Goal: Task Accomplishment & Management: Manage account settings

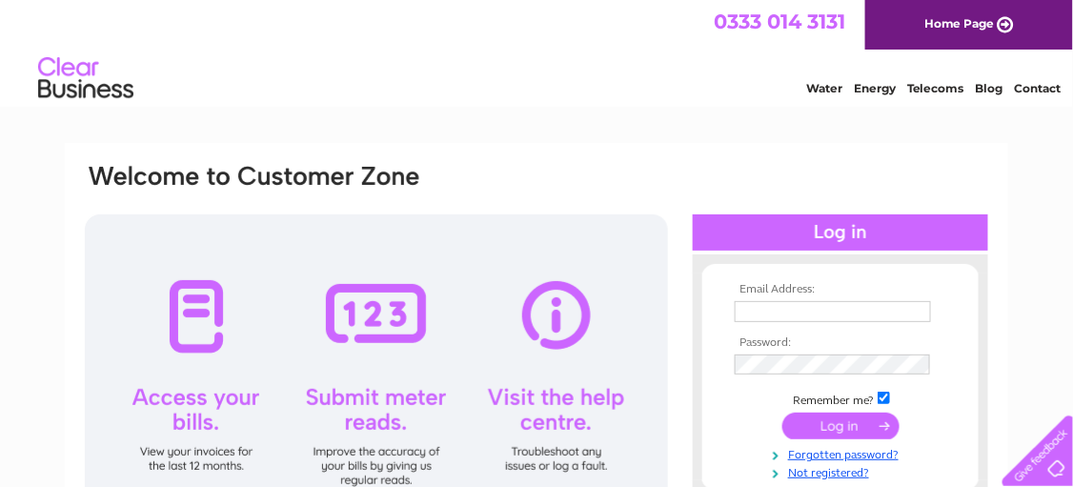
type input "dwebc1907@gmail.com"
click at [837, 421] on input "submit" at bounding box center [841, 426] width 117 height 27
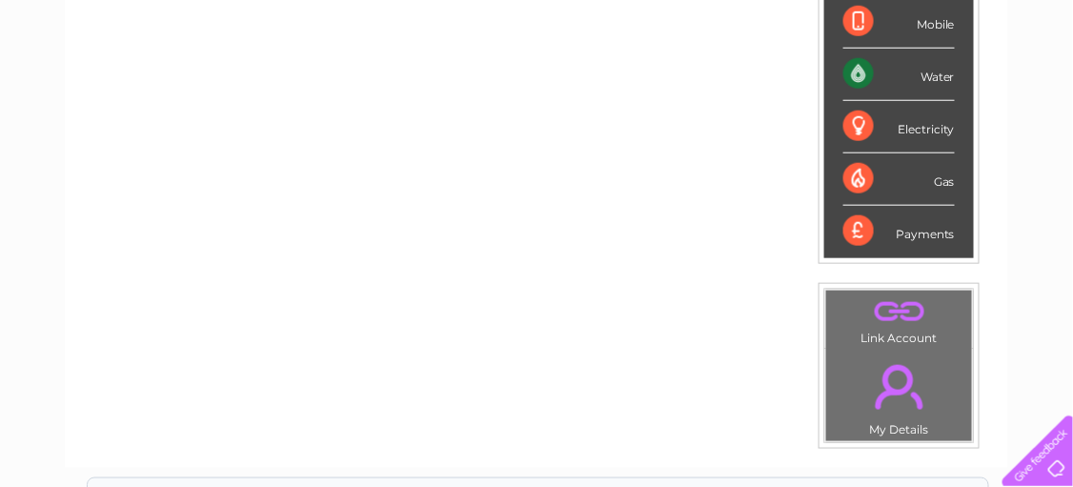
scroll to position [259, 0]
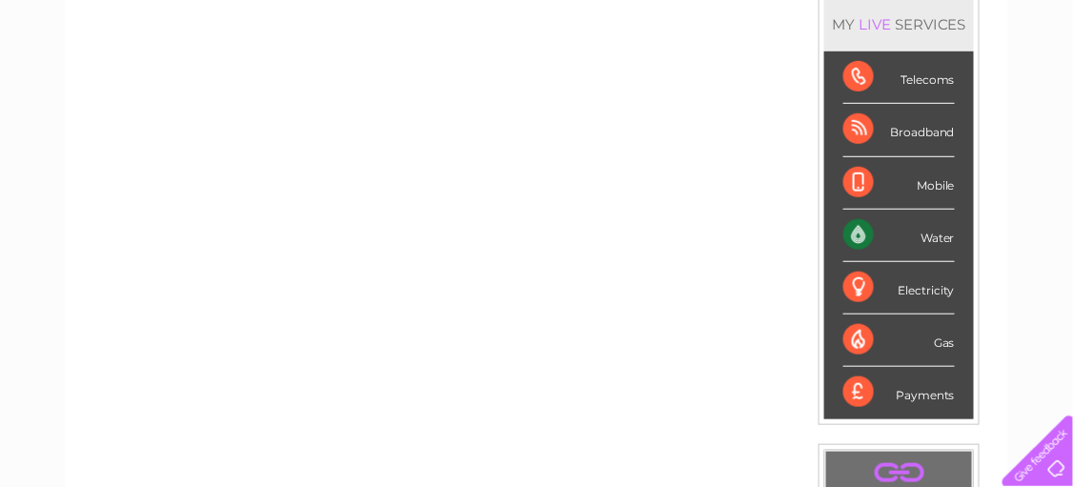
click at [942, 233] on div "Water" at bounding box center [900, 236] width 112 height 52
click at [850, 229] on div "Water" at bounding box center [900, 236] width 112 height 52
click at [926, 226] on div "Water" at bounding box center [900, 236] width 112 height 52
click at [926, 227] on div "Water" at bounding box center [900, 236] width 112 height 52
click at [857, 231] on div "Water" at bounding box center [900, 236] width 112 height 52
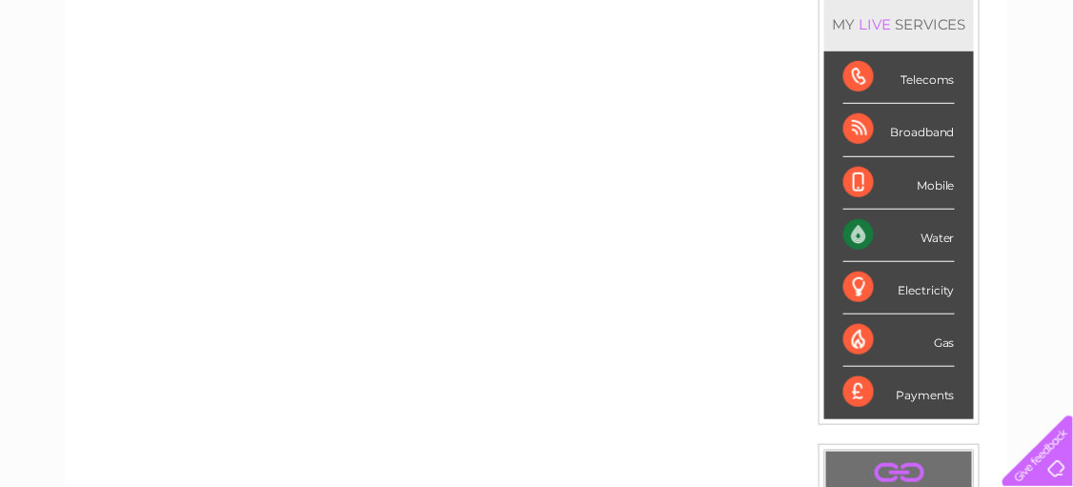
click at [857, 230] on div "Water" at bounding box center [900, 236] width 112 height 52
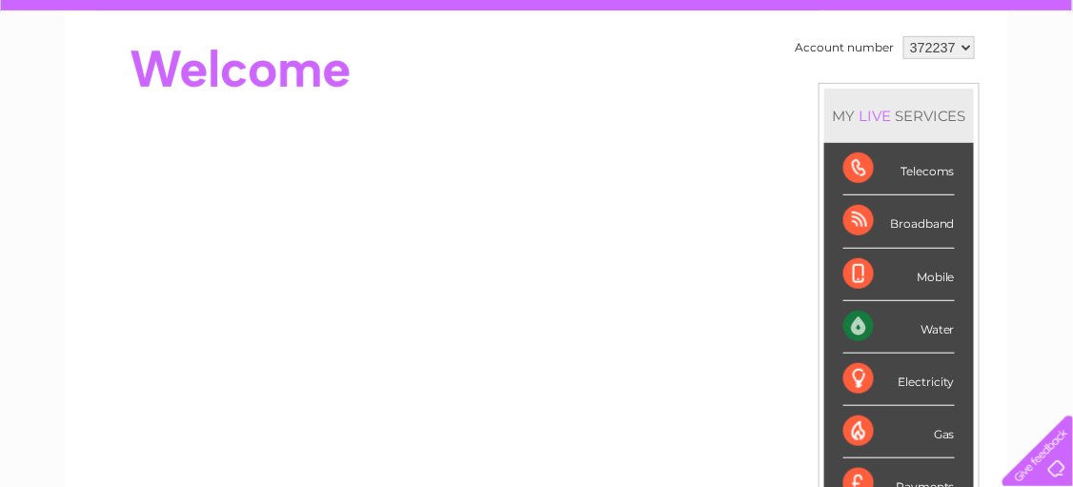
scroll to position [0, 0]
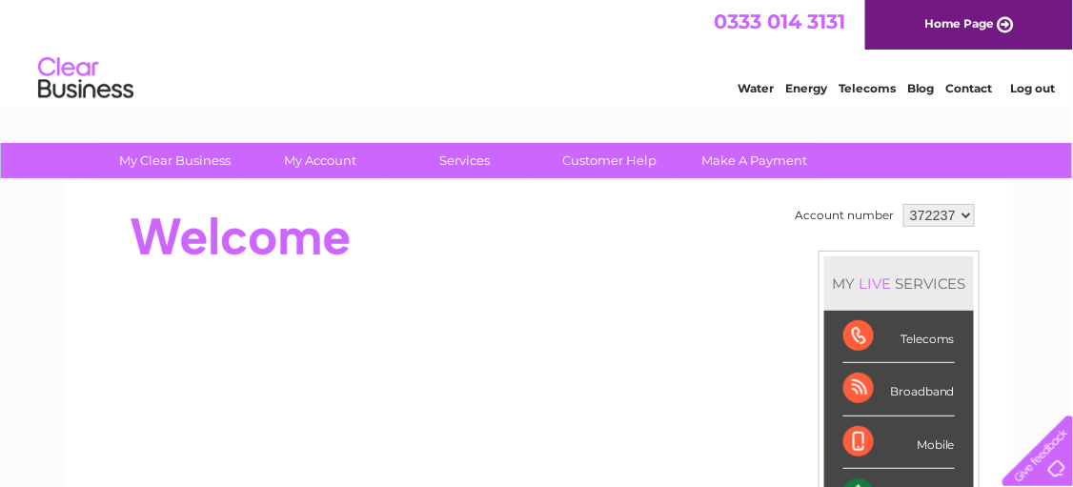
click at [763, 88] on link "Water" at bounding box center [756, 88] width 36 height 14
click at [959, 213] on select "372237" at bounding box center [939, 215] width 71 height 23
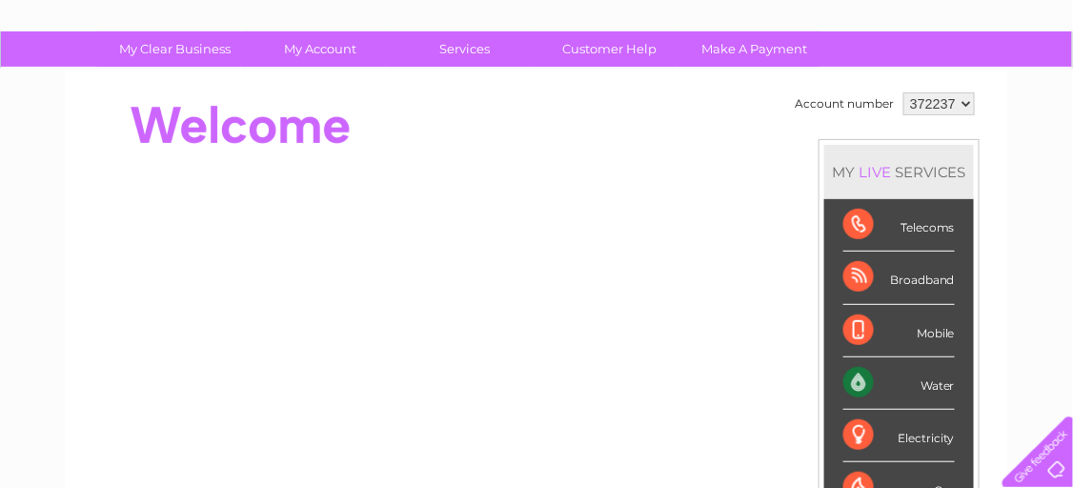
scroll to position [190, 0]
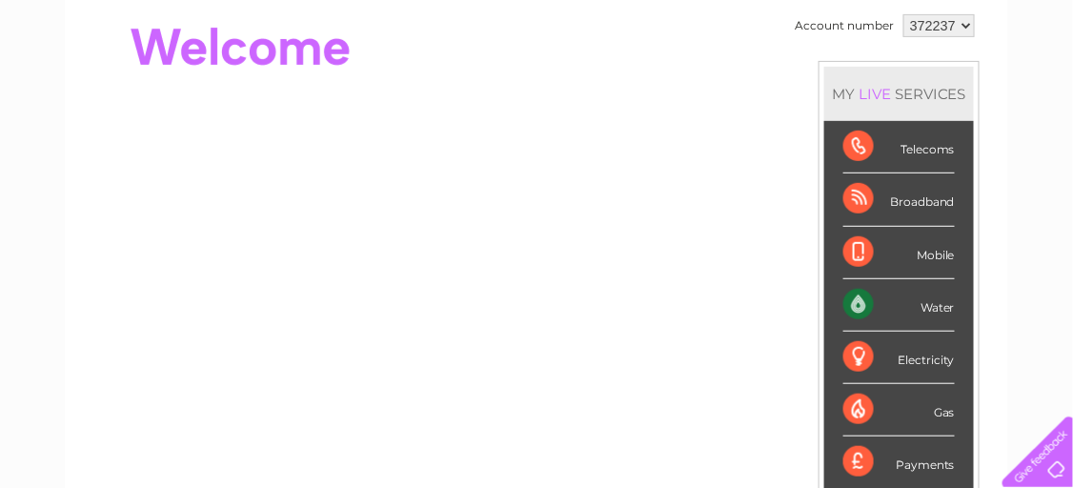
click at [926, 303] on div "Water" at bounding box center [900, 305] width 112 height 52
click at [850, 296] on div "Water" at bounding box center [900, 305] width 112 height 52
click at [933, 297] on div "Water" at bounding box center [900, 305] width 112 height 52
drag, startPoint x: 933, startPoint y: 297, endPoint x: 947, endPoint y: 305, distance: 16.2
click at [947, 305] on div "Water" at bounding box center [900, 305] width 112 height 52
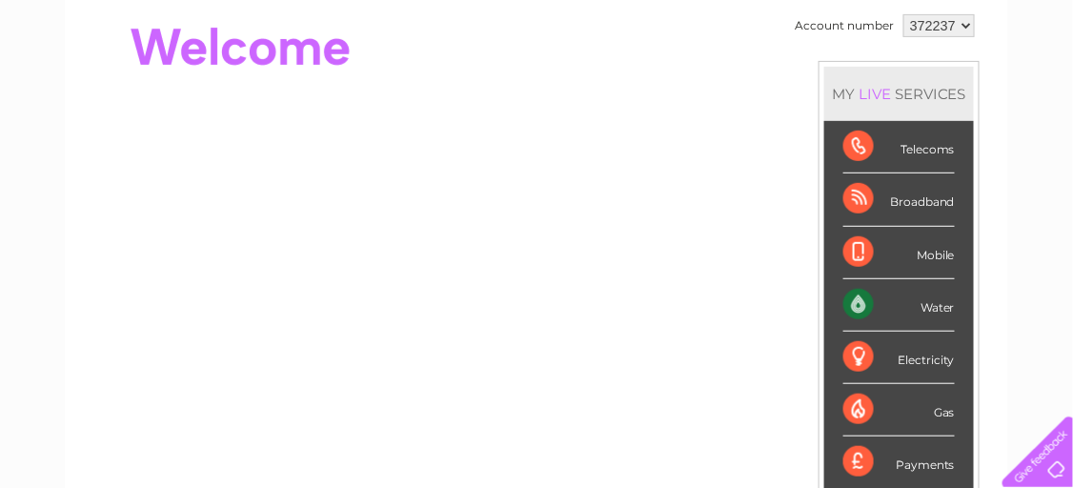
click at [942, 305] on div "Water" at bounding box center [900, 305] width 112 height 52
click at [941, 303] on div "Water" at bounding box center [900, 305] width 112 height 52
click at [860, 295] on div "Water" at bounding box center [900, 305] width 112 height 52
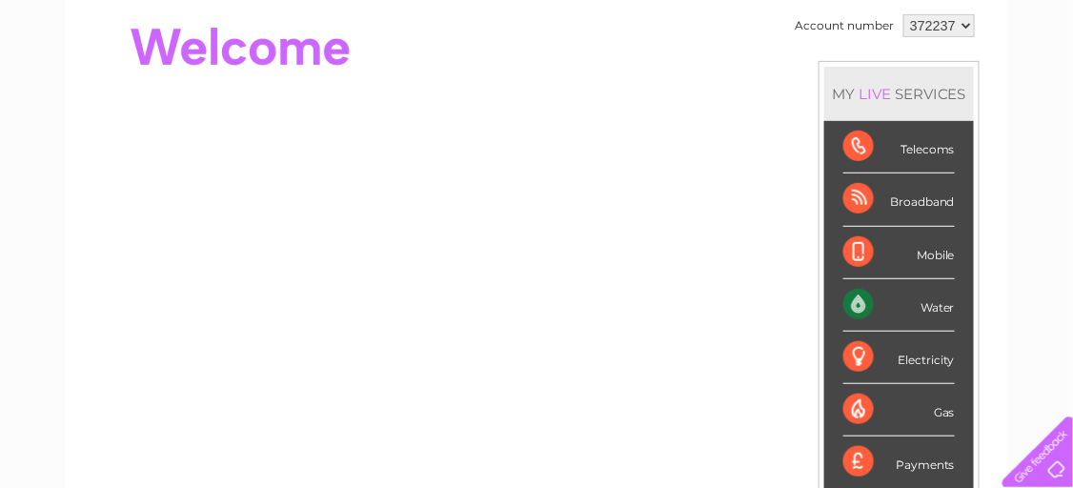
click at [859, 295] on div "Water" at bounding box center [900, 305] width 112 height 52
drag, startPoint x: 859, startPoint y: 295, endPoint x: 953, endPoint y: 303, distance: 94.8
click at [953, 303] on li "Water" at bounding box center [899, 305] width 150 height 52
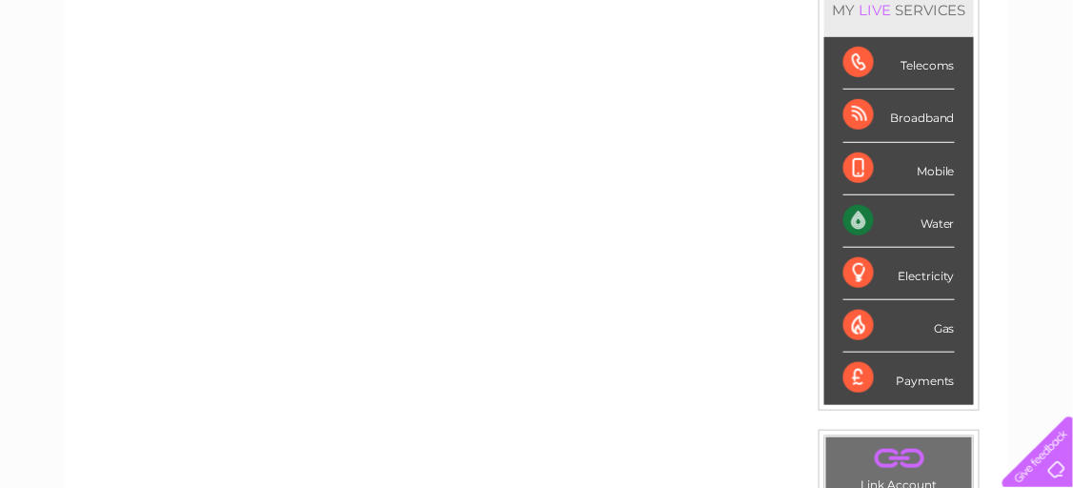
scroll to position [258, 0]
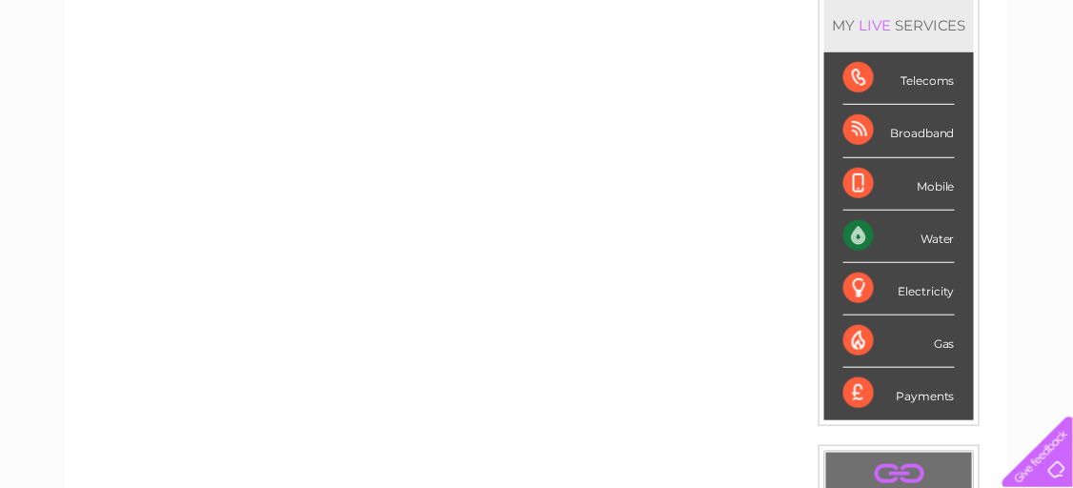
click at [859, 235] on div "Water" at bounding box center [900, 237] width 112 height 52
click at [858, 234] on div "Water" at bounding box center [900, 237] width 112 height 52
click at [859, 224] on div "Water" at bounding box center [900, 237] width 112 height 52
drag, startPoint x: 859, startPoint y: 224, endPoint x: 900, endPoint y: 224, distance: 41.0
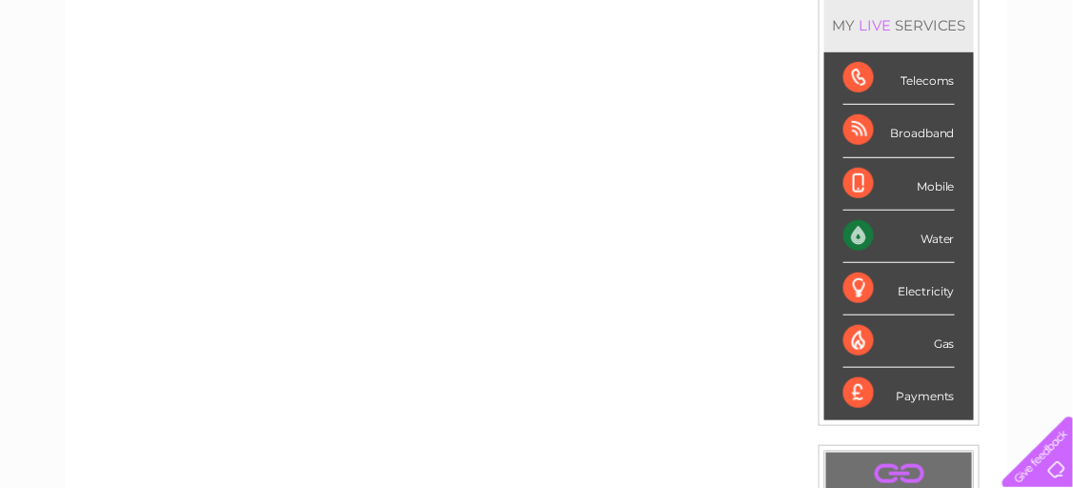
click at [900, 224] on div "Water" at bounding box center [900, 237] width 112 height 52
click at [864, 279] on div "Electricity" at bounding box center [900, 289] width 112 height 52
drag, startPoint x: 864, startPoint y: 279, endPoint x: 919, endPoint y: 286, distance: 55.7
click at [919, 286] on div "Electricity" at bounding box center [900, 289] width 112 height 52
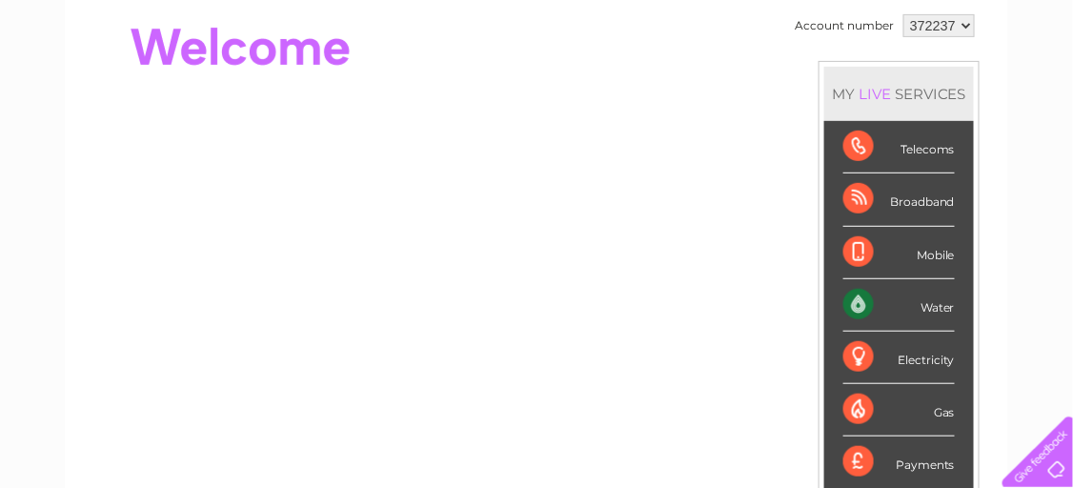
scroll to position [0, 0]
